Goal: Task Accomplishment & Management: Use online tool/utility

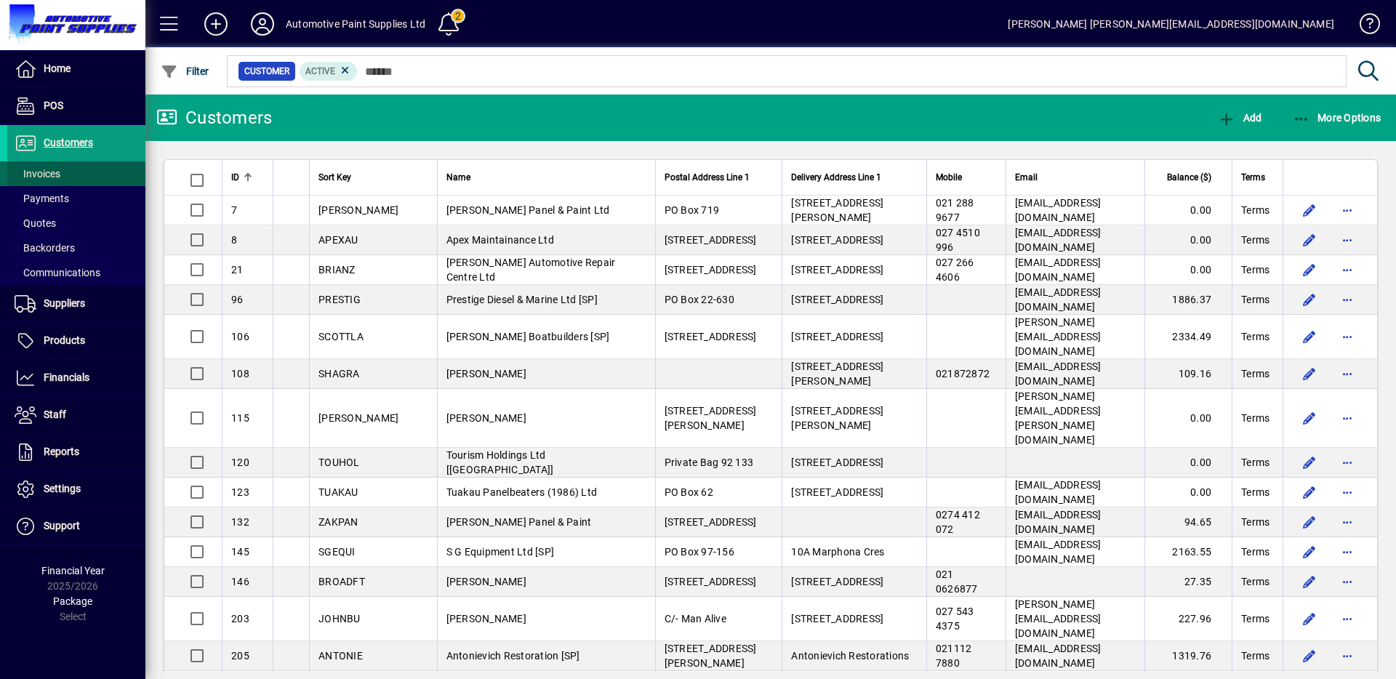
click at [76, 172] on span at bounding box center [76, 173] width 138 height 35
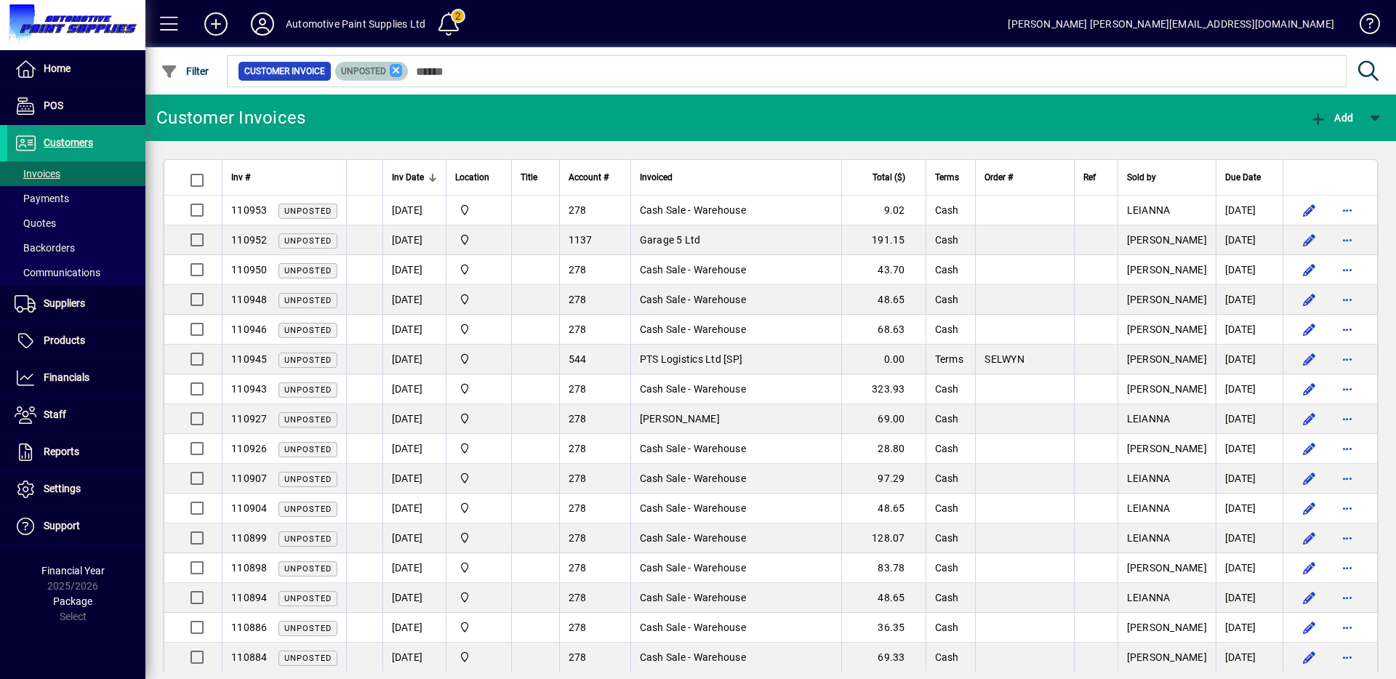
click at [396, 68] on icon at bounding box center [396, 70] width 13 height 13
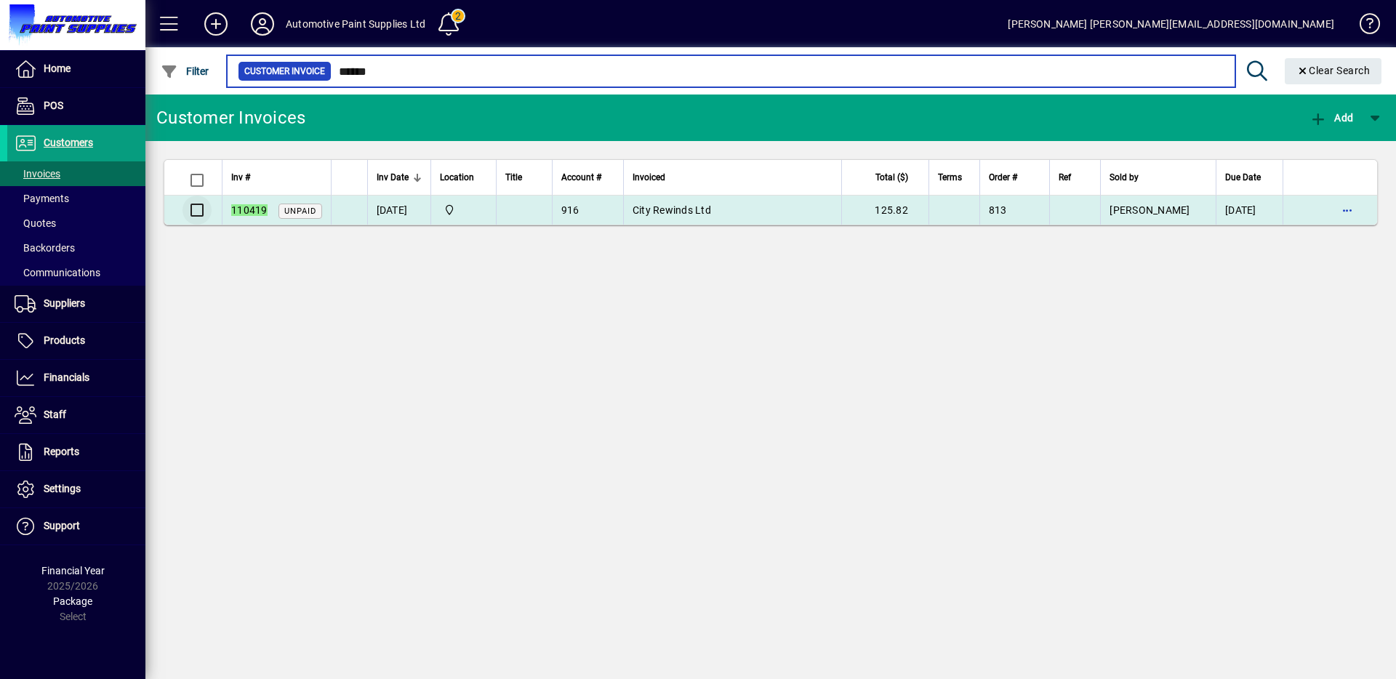
type input "******"
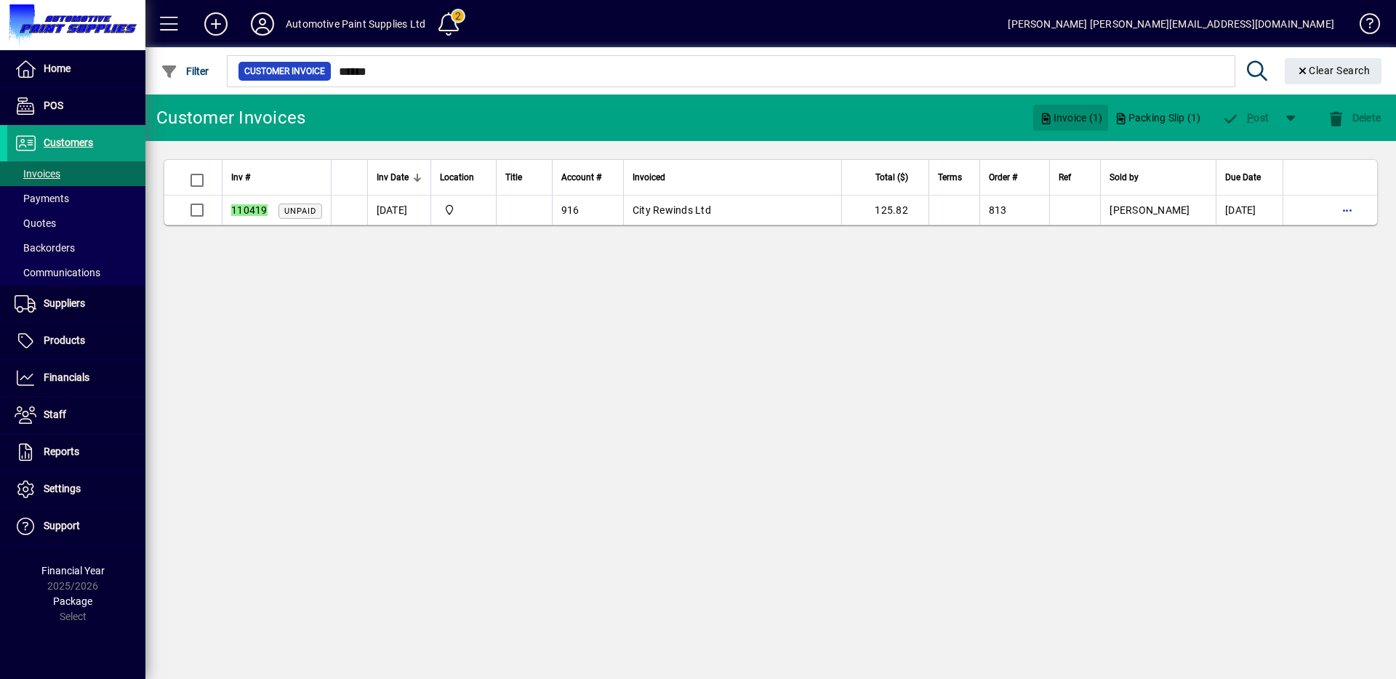
click at [1068, 121] on span "Invoice (1)" at bounding box center [1070, 117] width 63 height 23
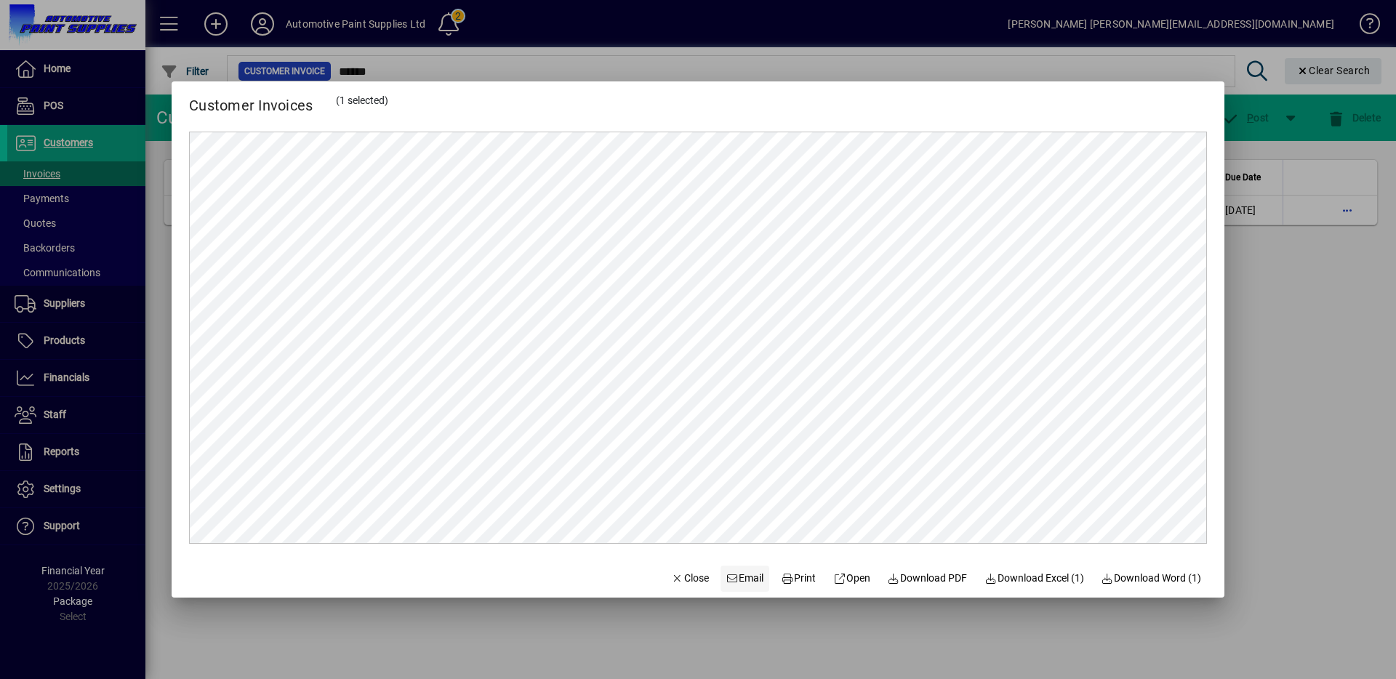
click at [739, 578] on span "Email" at bounding box center [746, 578] width 38 height 15
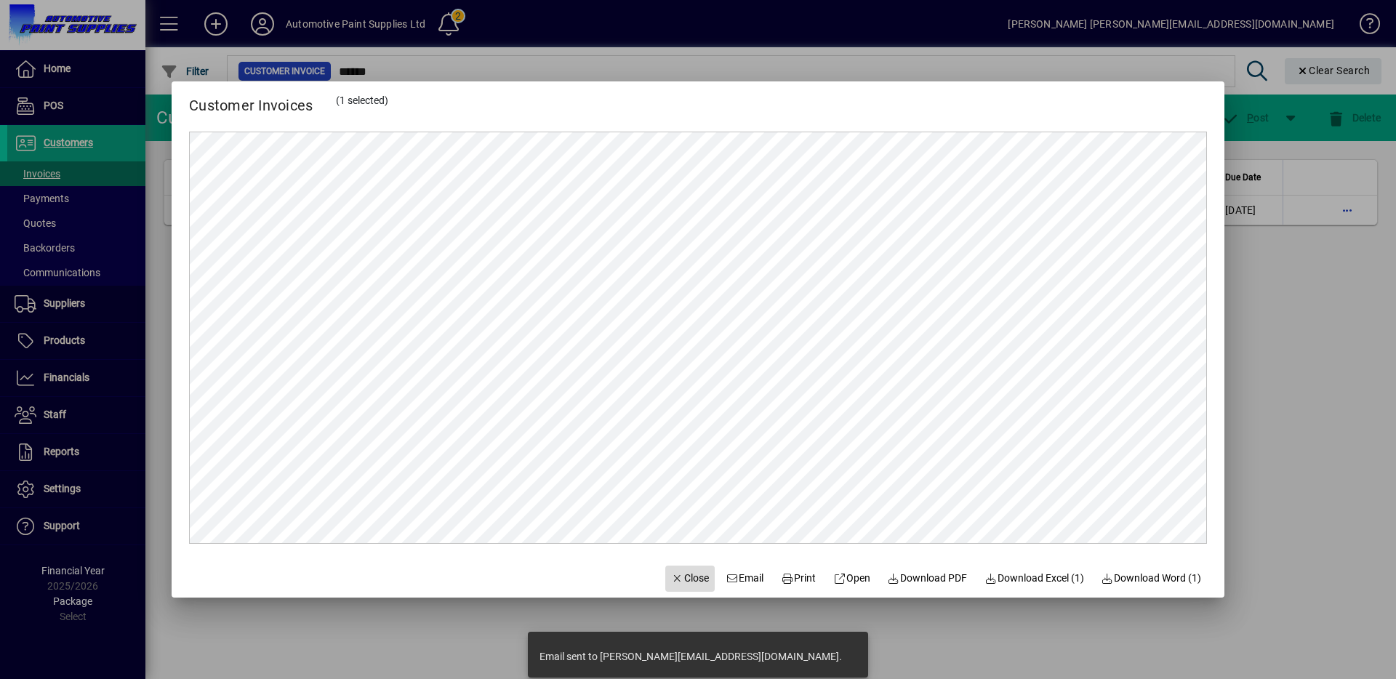
click at [675, 577] on span "Close" at bounding box center [690, 578] width 38 height 15
